Goal: Transaction & Acquisition: Obtain resource

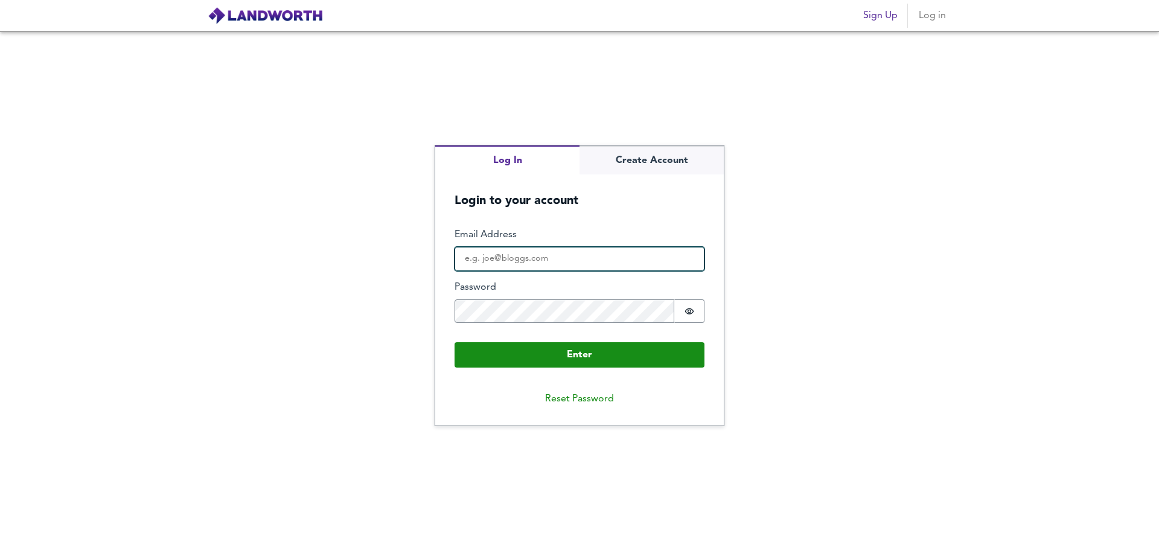
click at [557, 260] on input "Email Address" at bounding box center [579, 259] width 250 height 24
type input "[PERSON_NAME][EMAIL_ADDRESS][DOMAIN_NAME]"
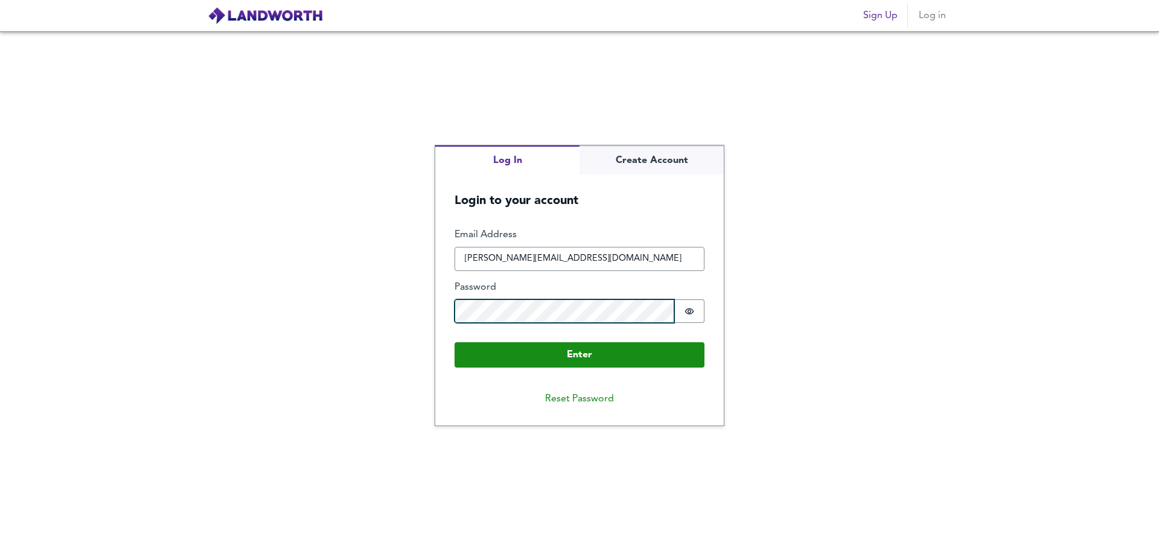
click at [454, 342] on button "Enter" at bounding box center [579, 354] width 250 height 25
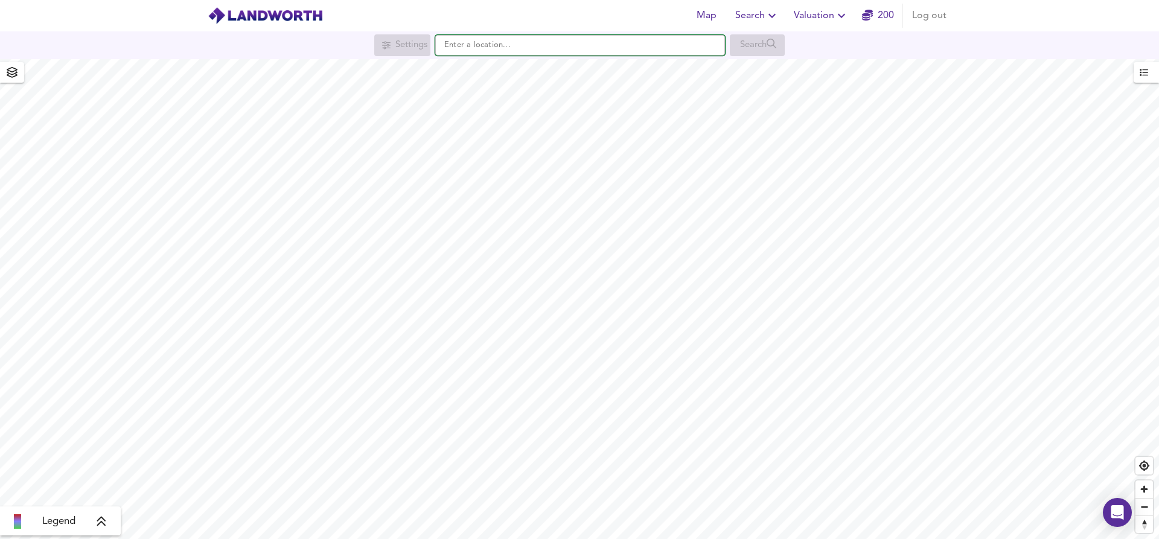
click at [500, 42] on input "text" at bounding box center [580, 45] width 290 height 21
click at [539, 63] on div "[GEOGRAPHIC_DATA][STREET_ADDRESS][PERSON_NAME]" at bounding box center [579, 69] width 238 height 12
type input "[PERSON_NAME][STREET_ADDRESS]"
click at [823, 18] on span "Valuation" at bounding box center [821, 15] width 55 height 17
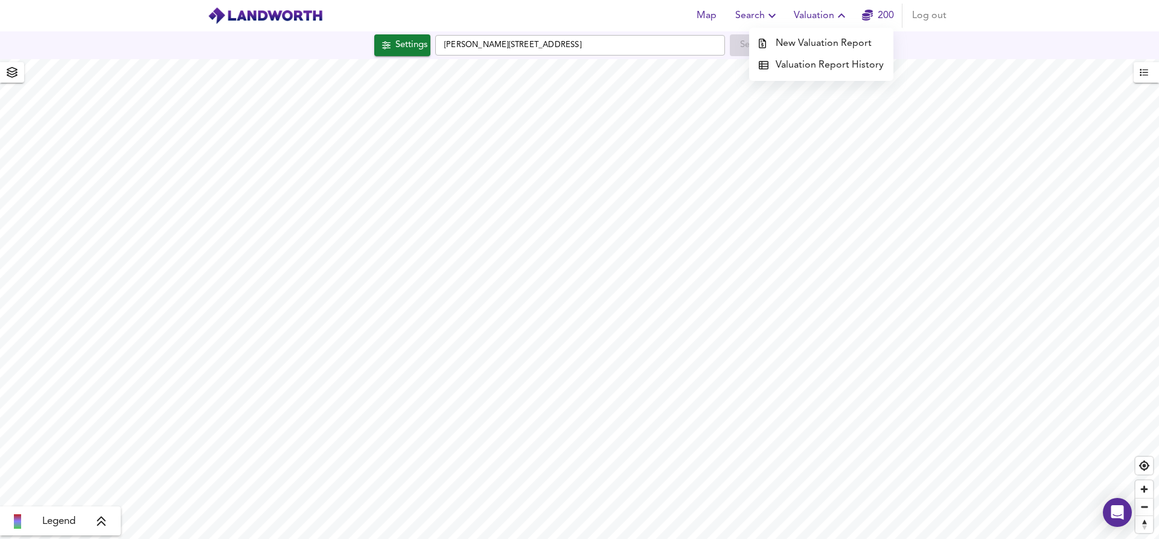
click at [814, 39] on li "New Valuation Report" at bounding box center [821, 44] width 144 height 22
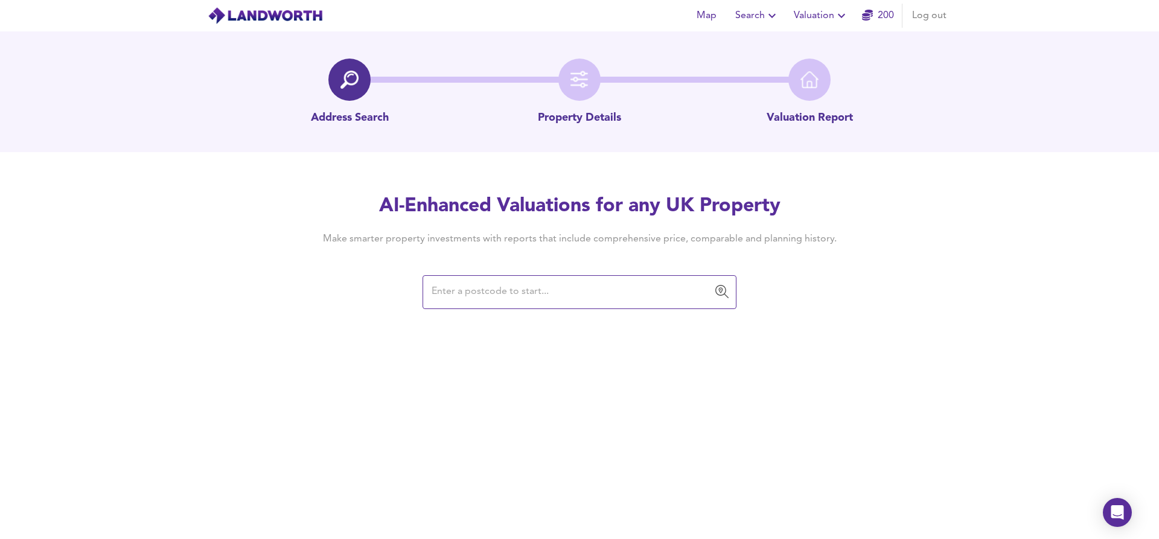
click at [493, 287] on input "text" at bounding box center [570, 292] width 285 height 23
type input "D"
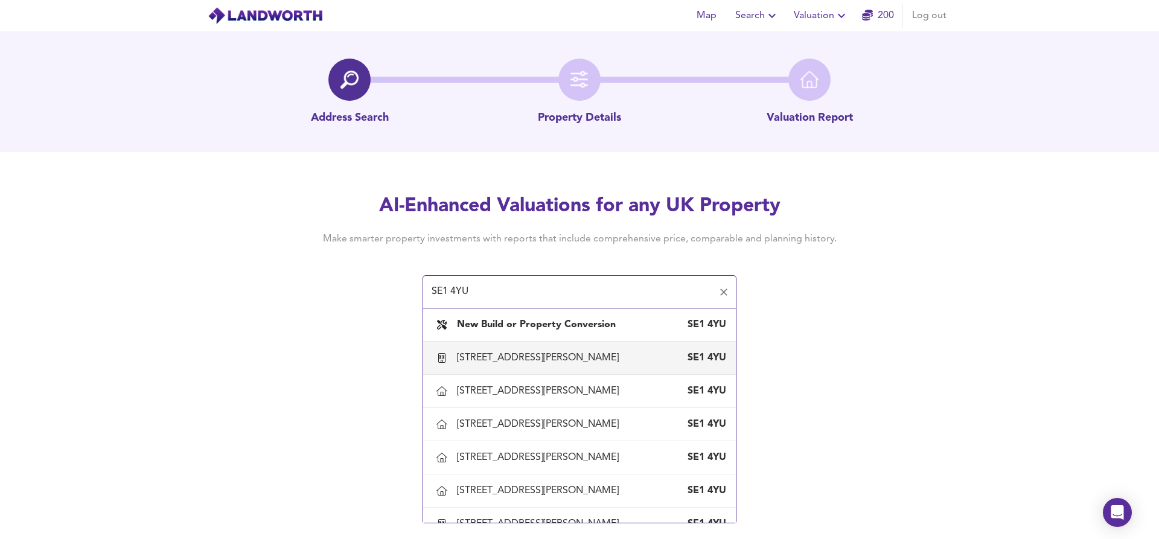
click at [521, 357] on div "[STREET_ADDRESS][PERSON_NAME]" at bounding box center [540, 357] width 167 height 13
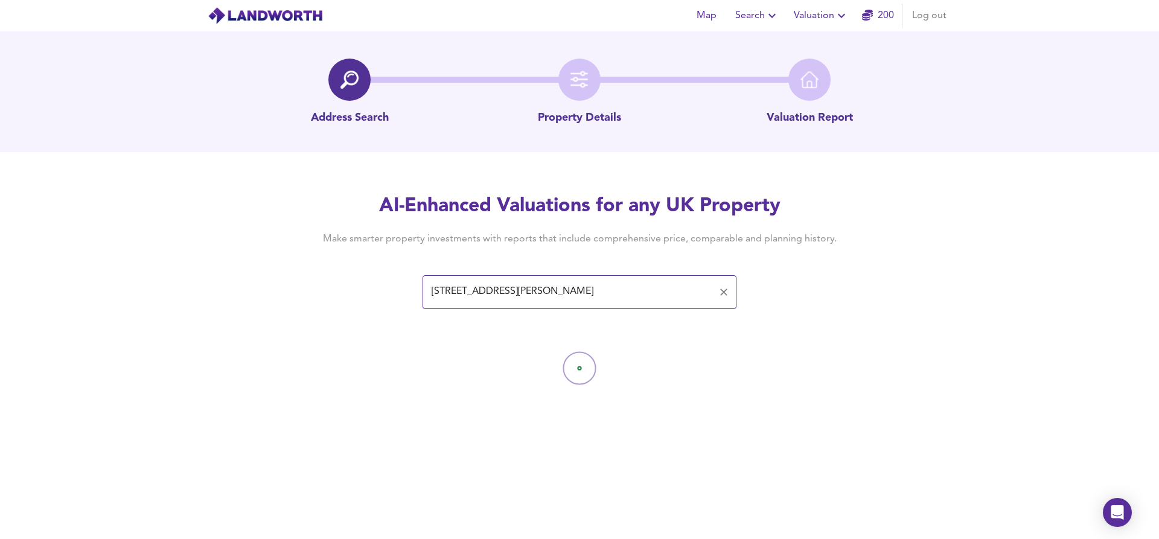
type input "[STREET_ADDRESS][PERSON_NAME]"
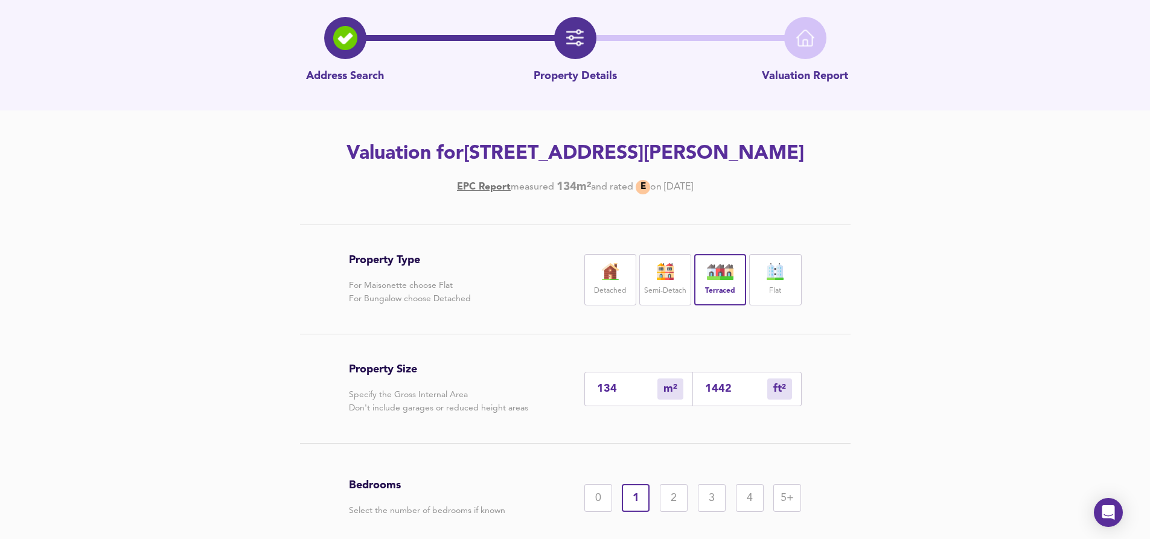
scroll to position [121, 0]
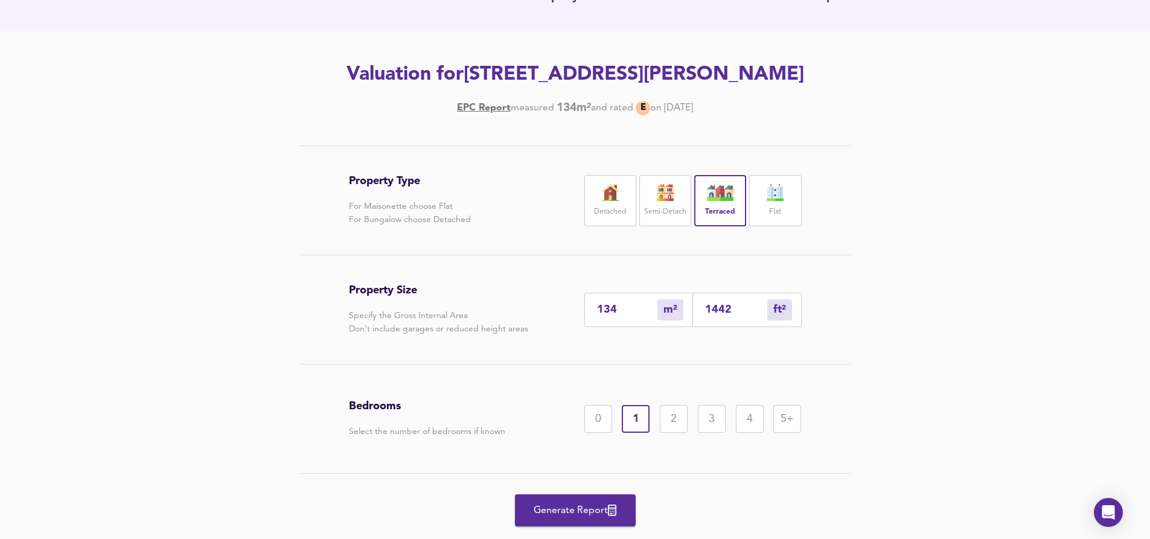
drag, startPoint x: 483, startPoint y: 74, endPoint x: 843, endPoint y: 69, distance: 360.4
click at [843, 69] on h2 "Valuation for [STREET_ADDRESS][PERSON_NAME]" at bounding box center [575, 75] width 683 height 27
copy h2 "[STREET_ADDRESS][PERSON_NAME]"
click at [731, 415] on div "0 1 2 3 4 5+" at bounding box center [692, 419] width 217 height 28
click at [719, 419] on div "3" at bounding box center [712, 419] width 28 height 28
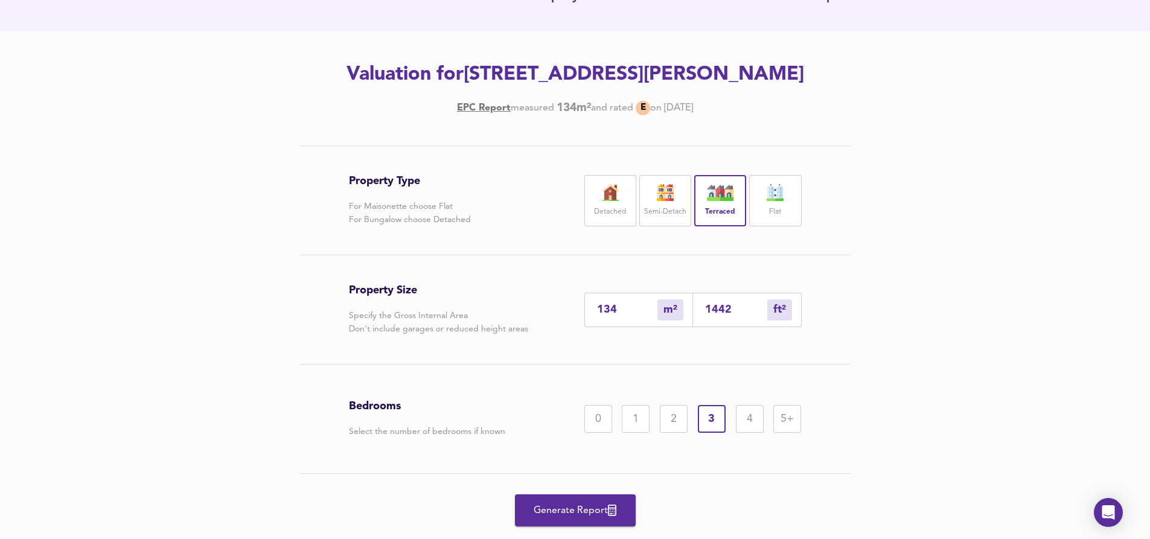
click at [605, 506] on span "Generate Report" at bounding box center [575, 510] width 97 height 17
